Goal: Information Seeking & Learning: Find contact information

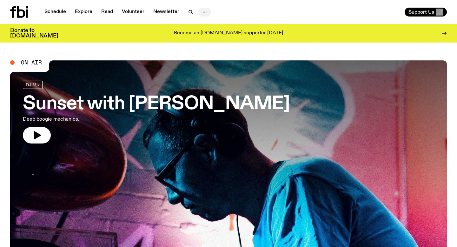
click at [206, 11] on icon "button" at bounding box center [205, 12] width 8 height 8
click at [208, 38] on link "Contact" at bounding box center [205, 36] width 32 height 9
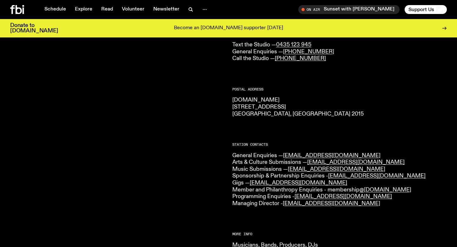
scroll to position [116, 0]
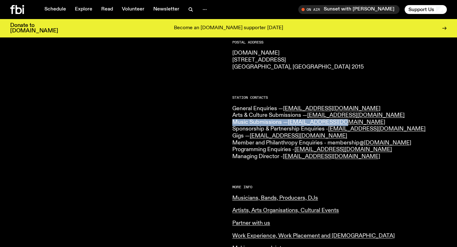
drag, startPoint x: 235, startPoint y: 121, endPoint x: 348, endPoint y: 120, distance: 112.7
click at [348, 120] on p "General Enquiries — [EMAIL_ADDRESS][DOMAIN_NAME] Arts & Culture Submissions — […" at bounding box center [339, 132] width 215 height 55
drag, startPoint x: 349, startPoint y: 121, endPoint x: 291, endPoint y: 121, distance: 58.8
click at [291, 121] on p "General Enquiries — [EMAIL_ADDRESS][DOMAIN_NAME] Arts & Culture Submissions — […" at bounding box center [339, 132] width 215 height 55
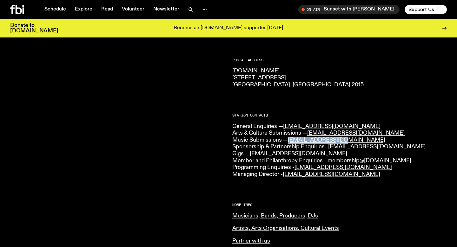
scroll to position [99, 0]
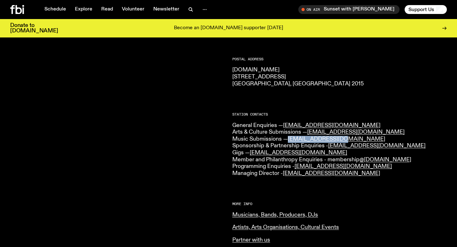
copy link "[EMAIL_ADDRESS][DOMAIN_NAME]"
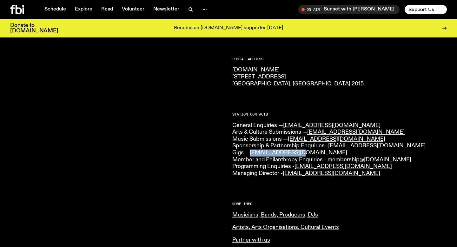
drag, startPoint x: 321, startPoint y: 154, endPoint x: 252, endPoint y: 154, distance: 68.3
click at [252, 154] on p "General Enquiries — [EMAIL_ADDRESS][DOMAIN_NAME] Arts & Culture Submissions — […" at bounding box center [339, 149] width 215 height 55
copy link "[EMAIL_ADDRESS][DOMAIN_NAME]"
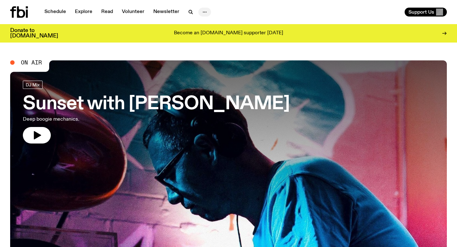
click at [202, 9] on icon "button" at bounding box center [205, 12] width 8 height 8
